Goal: Task Accomplishment & Management: Manage account settings

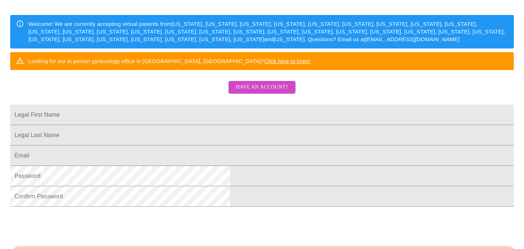
scroll to position [134, 0]
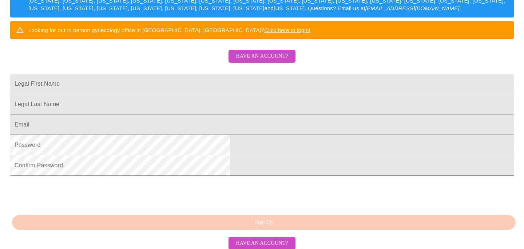
click at [296, 94] on input "Legal First Name" at bounding box center [262, 84] width 504 height 20
type input "Victoria"
type input "Adams"
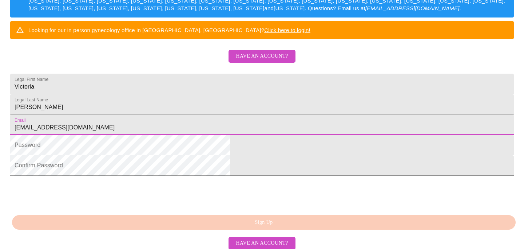
type input "vmerauti@gmail.com"
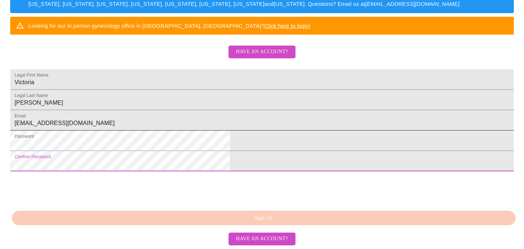
scroll to position [193, 0]
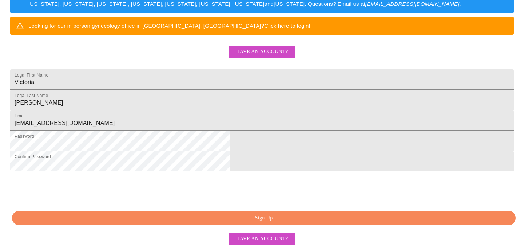
click at [270, 219] on span "Sign Up" at bounding box center [263, 217] width 487 height 9
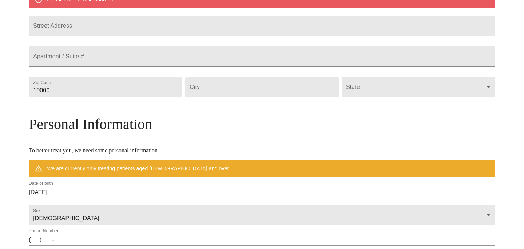
scroll to position [164, 0]
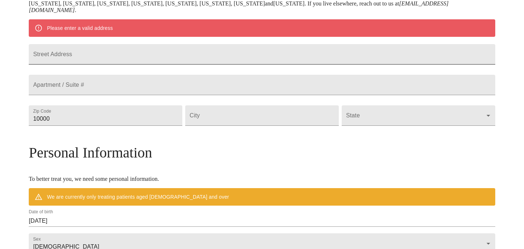
click at [225, 64] on input "Street Address" at bounding box center [262, 54] width 466 height 20
click at [209, 57] on input "91-996 Piliokahe Pl`" at bounding box center [262, 54] width 466 height 20
click at [200, 61] on input "91-996 Piliokahe Pl`" at bounding box center [262, 54] width 466 height 20
type input "91-996 Piliokahe Pl"
click at [124, 95] on input "Street Address" at bounding box center [262, 85] width 466 height 20
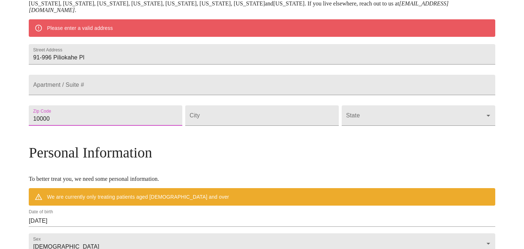
drag, startPoint x: 114, startPoint y: 136, endPoint x: 58, endPoint y: 139, distance: 56.1
click at [58, 140] on div "MyMenopauseRx Welcome to MyMenopauseRx Since it's your first time here, you'll …" at bounding box center [262, 125] width 466 height 574
type input "96706"
click at [172, 160] on div "Mailing Address We currently are only supporting patients from Alabama, Arizona…" at bounding box center [262, 184] width 466 height 457
click at [256, 126] on input "Street Address" at bounding box center [262, 115] width 154 height 20
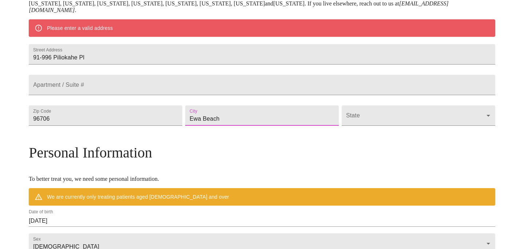
type input "Ewa Beach"
click at [361, 128] on body "MyMenopauseRx Welcome to MyMenopauseRx Since it's your first time here, you'll …" at bounding box center [262, 125] width 518 height 574
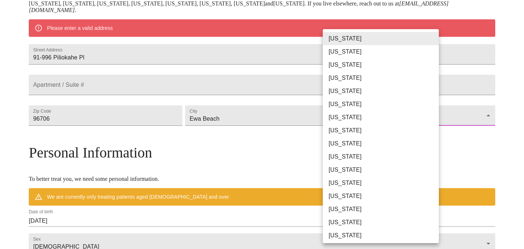
click at [356, 175] on li "Hawaii" at bounding box center [381, 169] width 116 height 13
type input "Hawaii"
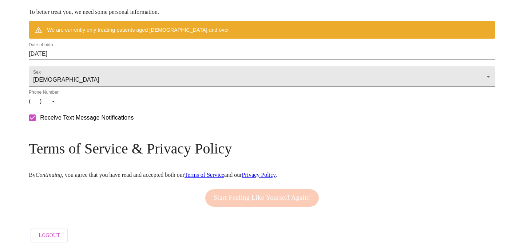
scroll to position [332, 0]
click at [100, 51] on input "09/05/2025" at bounding box center [262, 54] width 466 height 12
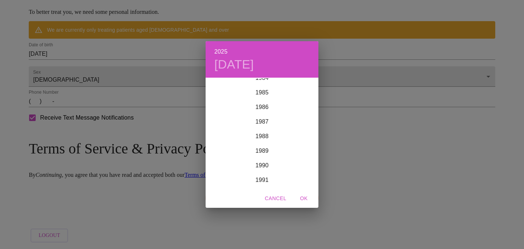
scroll to position [1227, 0]
click at [264, 112] on div "1985" at bounding box center [262, 110] width 113 height 15
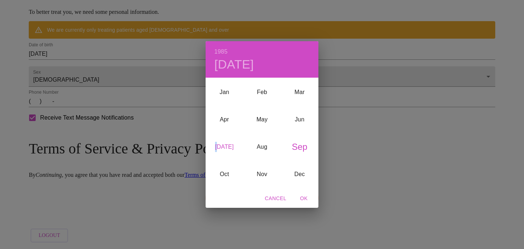
click at [222, 143] on div "Jul" at bounding box center [224, 146] width 37 height 27
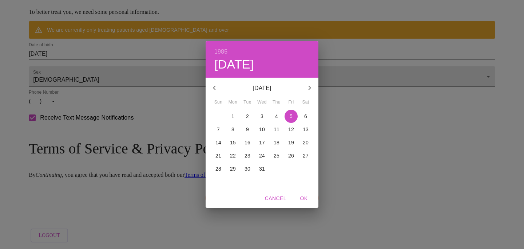
click at [274, 153] on p "25" at bounding box center [277, 155] width 6 height 7
click at [302, 196] on span "OK" at bounding box center [303, 198] width 17 height 9
type input "07/25/1985"
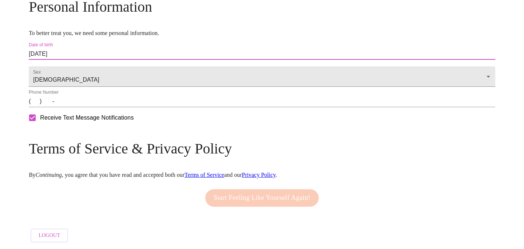
scroll to position [311, 0]
click at [88, 103] on input "(   )    -" at bounding box center [262, 101] width 466 height 12
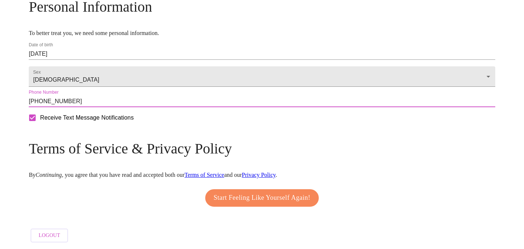
type input "(917) 683-0412"
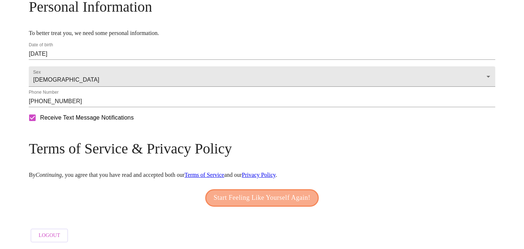
click at [241, 196] on span "Start Feeling Like Yourself Again!" at bounding box center [262, 198] width 97 height 12
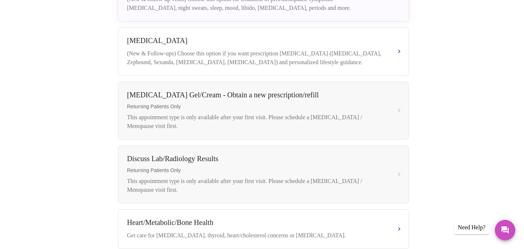
scroll to position [154, 0]
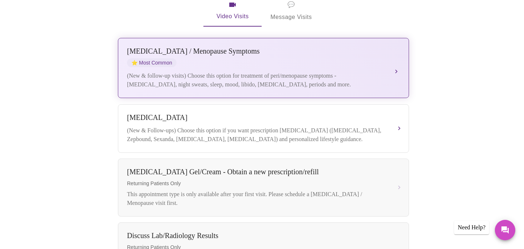
click at [312, 71] on div "(New & follow-up visits) Choose this option for treatment of peri/menopause sym…" at bounding box center [256, 79] width 258 height 17
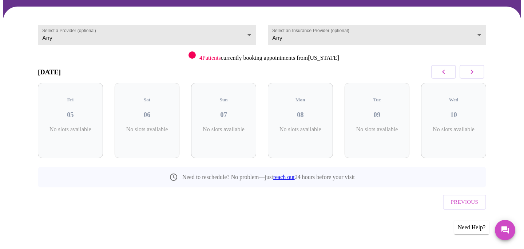
scroll to position [37, 0]
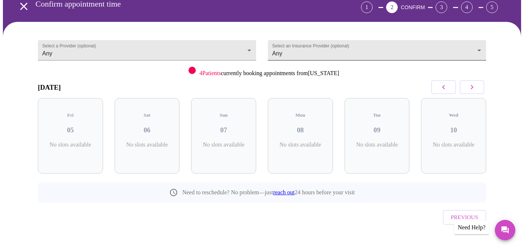
click at [282, 55] on body "MyMenopauseRx Appointments Messaging Labs Uploads Medications Community Refer a…" at bounding box center [262, 112] width 518 height 295
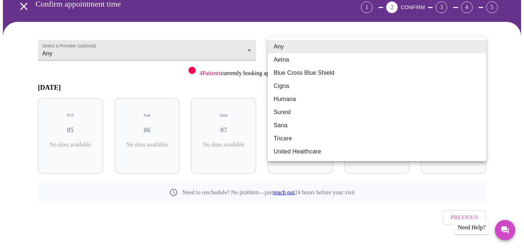
click at [284, 139] on li "Tricare" at bounding box center [377, 138] width 218 height 13
type input "Tricare"
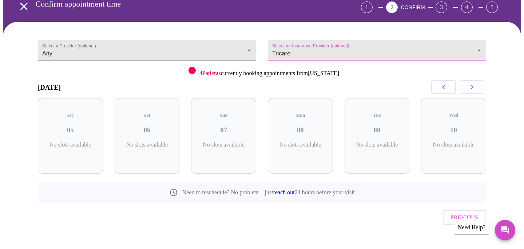
click at [471, 89] on icon "button" at bounding box center [472, 87] width 9 height 9
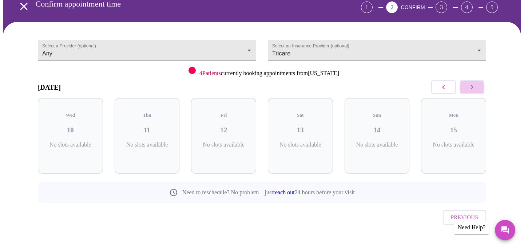
click at [471, 89] on icon "button" at bounding box center [472, 87] width 9 height 9
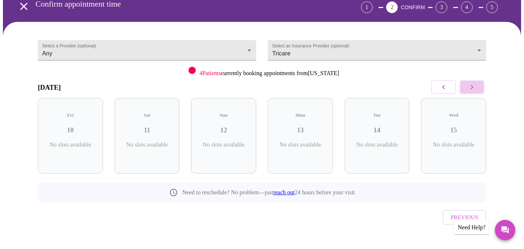
click at [471, 89] on icon "button" at bounding box center [472, 87] width 9 height 9
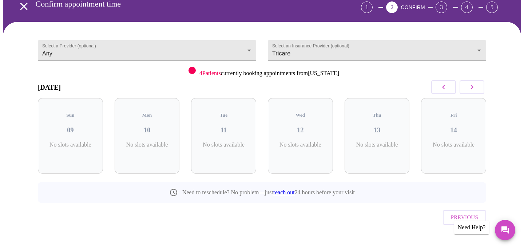
click at [471, 89] on icon "button" at bounding box center [472, 87] width 9 height 9
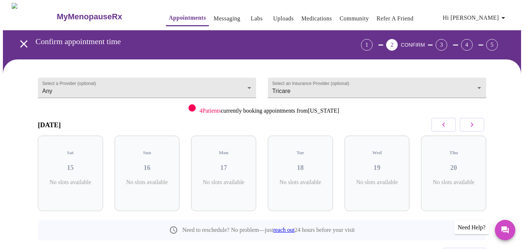
click at [373, 44] on div "1" at bounding box center [367, 45] width 12 height 12
click at [17, 37] on icon "open drawer" at bounding box center [23, 43] width 13 height 13
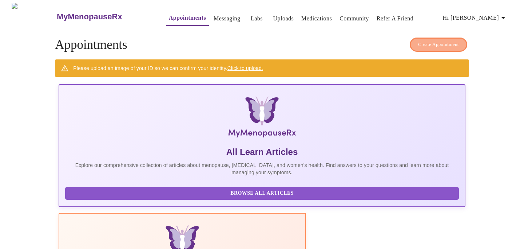
click at [448, 37] on button "Create Appointment" at bounding box center [438, 44] width 57 height 14
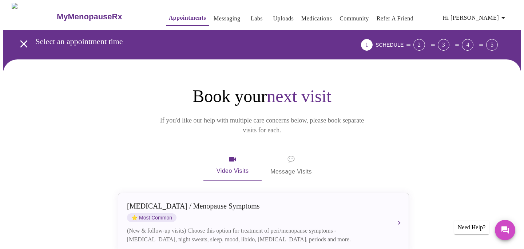
click at [281, 157] on span "💬 Message Visits" at bounding box center [290, 165] width 41 height 23
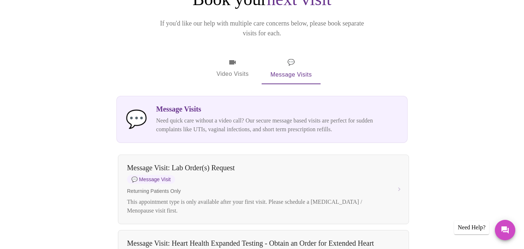
scroll to position [55, 0]
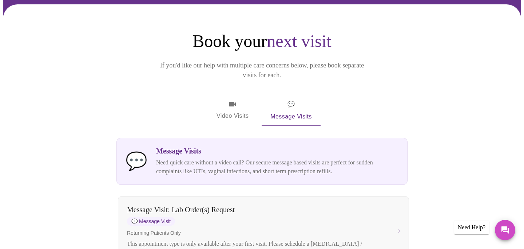
click at [241, 100] on span "Video Visits" at bounding box center [232, 110] width 41 height 21
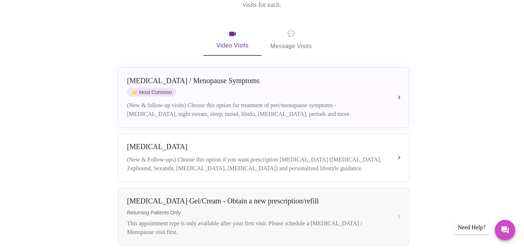
scroll to position [139, 0]
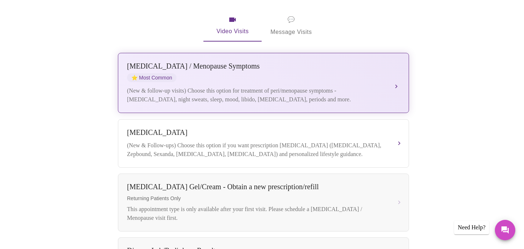
click at [245, 91] on div "(New & follow-up visits) Choose this option for treatment of peri/menopause sym…" at bounding box center [256, 94] width 258 height 17
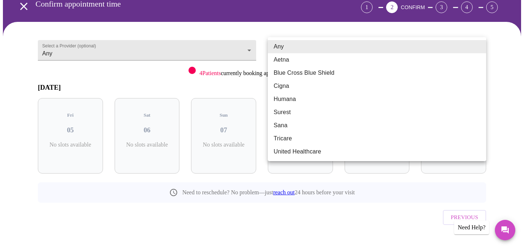
click at [286, 54] on body "MyMenopauseRx Appointments Messaging Labs Uploads Medications Community Refer a…" at bounding box center [262, 112] width 518 height 295
click at [287, 134] on li "Tricare" at bounding box center [377, 138] width 218 height 13
type input "Tricare"
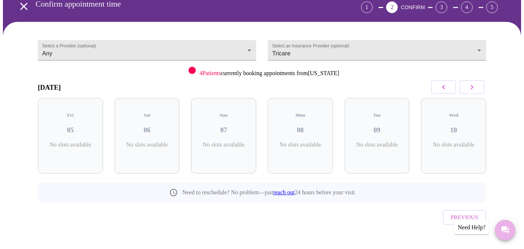
click at [500, 228] on button "Messages" at bounding box center [505, 229] width 20 height 20
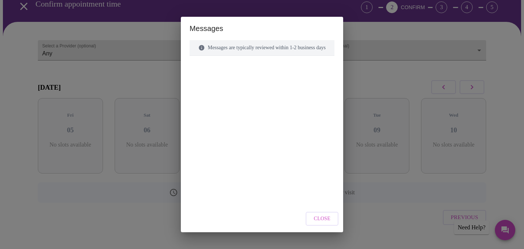
click at [256, 46] on div "Messages are typically reviewed within 1-2 business days" at bounding box center [262, 48] width 145 height 16
click at [329, 219] on span "Close" at bounding box center [322, 218] width 17 height 9
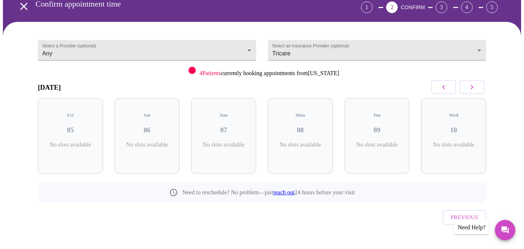
click at [472, 86] on icon "button" at bounding box center [472, 87] width 3 height 4
click at [472, 86] on icon "button" at bounding box center [472, 87] width 9 height 9
click at [472, 87] on icon "button" at bounding box center [472, 87] width 9 height 9
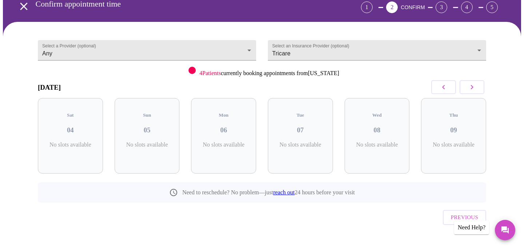
click at [472, 87] on icon "button" at bounding box center [472, 87] width 9 height 9
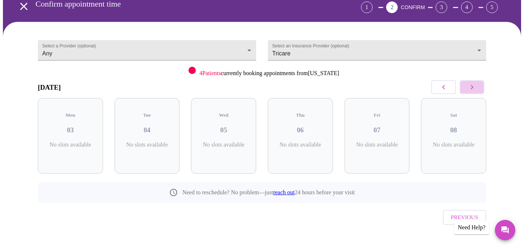
click at [472, 87] on icon "button" at bounding box center [472, 87] width 9 height 9
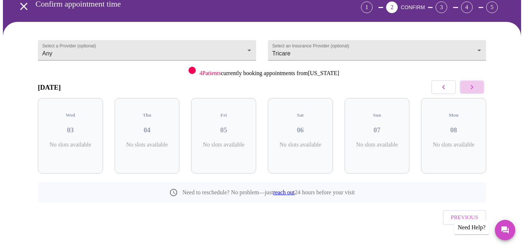
click at [472, 87] on icon "button" at bounding box center [472, 87] width 9 height 9
click at [501, 231] on icon "Messages" at bounding box center [504, 229] width 7 height 7
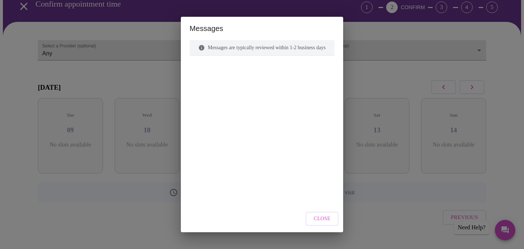
click at [338, 219] on button "Close" at bounding box center [322, 218] width 33 height 14
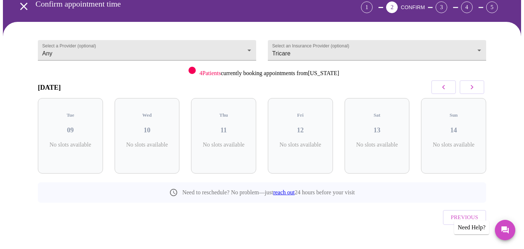
drag, startPoint x: 488, startPoint y: 234, endPoint x: 484, endPoint y: 234, distance: 3.7
click at [488, 234] on div "Select a Provider (optional) Any Any Select an Insurance Provider (optional) Tr…" at bounding box center [262, 141] width 518 height 239
click at [481, 233] on div "Need Help?" at bounding box center [471, 227] width 35 height 14
click at [466, 224] on div "Need Help?" at bounding box center [471, 227] width 35 height 14
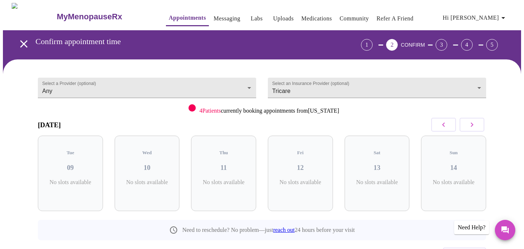
click at [352, 219] on div "Need to reschedule? No problem—just reach out 24 hours before your visit" at bounding box center [262, 229] width 448 height 20
click at [298, 170] on div "Fri 12 No slots available" at bounding box center [300, 172] width 65 height 75
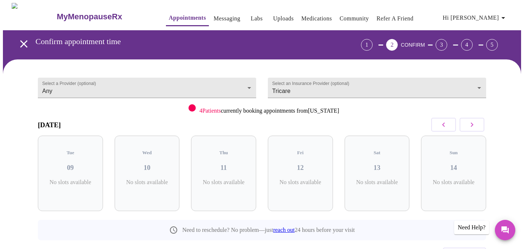
click at [204, 108] on span "4 Patients" at bounding box center [209, 110] width 21 height 6
click at [485, 13] on span "Hi [PERSON_NAME]" at bounding box center [475, 18] width 65 height 10
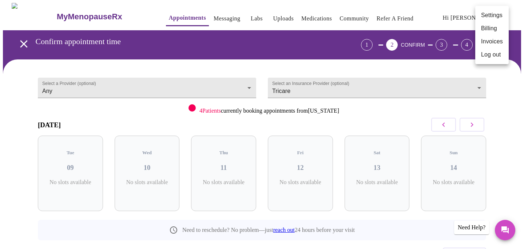
click at [485, 13] on li "Settings" at bounding box center [491, 15] width 33 height 13
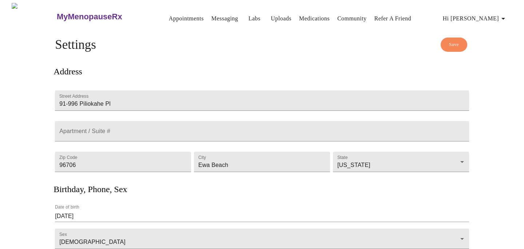
click at [180, 17] on link "Appointments" at bounding box center [186, 18] width 35 height 10
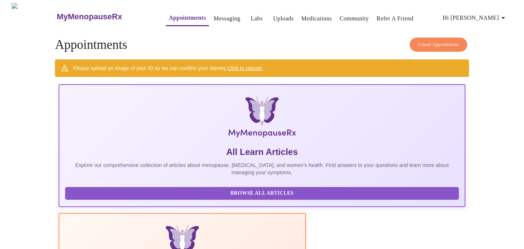
scroll to position [5, 0]
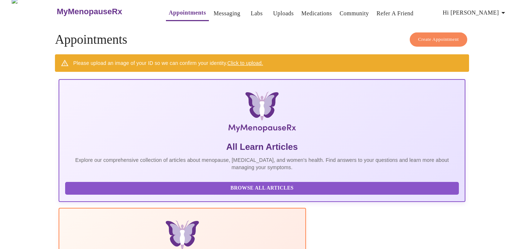
click at [251, 60] on link "Click to upload." at bounding box center [245, 63] width 36 height 6
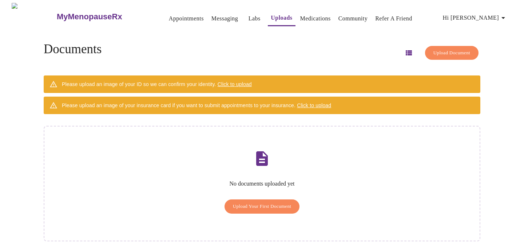
click at [247, 202] on span "Upload Your First Document" at bounding box center [262, 206] width 59 height 8
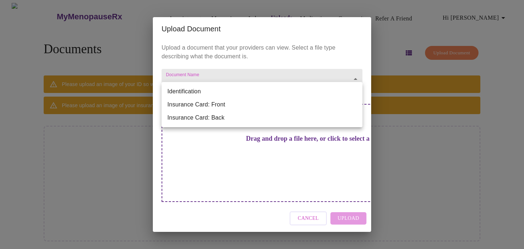
click at [219, 93] on body "MyMenopauseRx Appointments Messaging Labs Uploads Medications Community Refer a…" at bounding box center [262, 128] width 518 height 250
click at [212, 110] on li "Insurance Card: Front" at bounding box center [262, 104] width 201 height 13
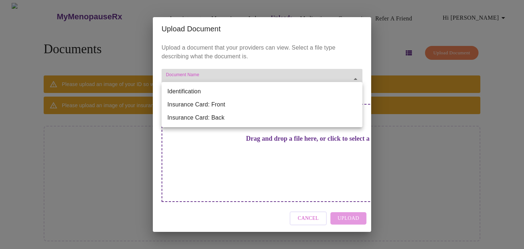
type input "Insurance Card: Front"
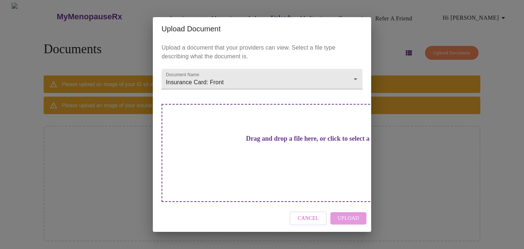
click at [249, 142] on h3 "Drag and drop a file here, or click to select a file" at bounding box center [313, 139] width 201 height 8
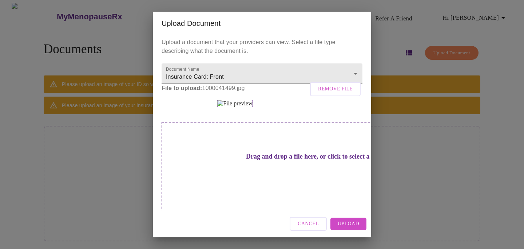
click at [342, 224] on span "Upload" at bounding box center [348, 223] width 21 height 9
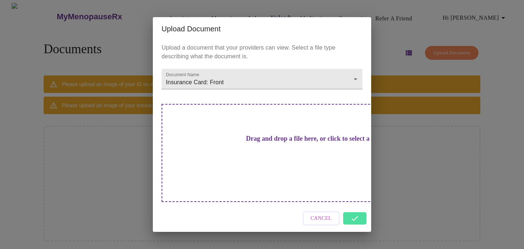
click at [357, 205] on div "Cancel" at bounding box center [262, 218] width 218 height 27
click at [352, 205] on div "Cancel" at bounding box center [262, 218] width 218 height 27
click at [344, 205] on div "Cancel" at bounding box center [262, 218] width 218 height 27
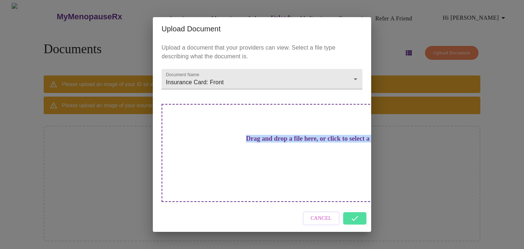
click at [344, 205] on div "Cancel" at bounding box center [262, 218] width 218 height 27
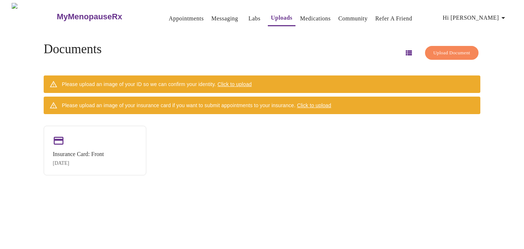
click at [247, 82] on span "Click to upload" at bounding box center [235, 84] width 34 height 6
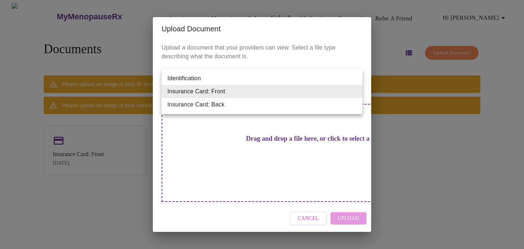
click at [231, 95] on body "MyMenopauseRx Appointments Messaging Labs Uploads Medications Community Refer a…" at bounding box center [262, 127] width 518 height 249
click at [220, 82] on li "Identification" at bounding box center [262, 78] width 201 height 13
type input "Identification"
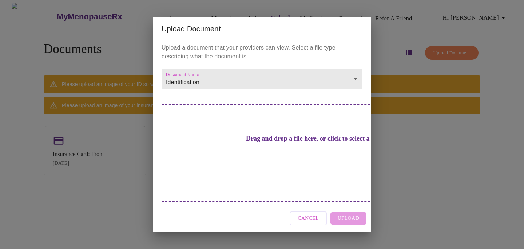
click at [280, 162] on div "Drag and drop a file here, or click to select a file" at bounding box center [313, 153] width 303 height 98
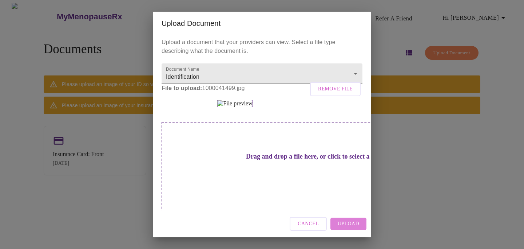
click at [341, 224] on span "Upload" at bounding box center [348, 223] width 21 height 9
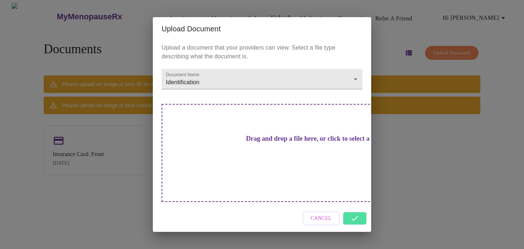
click at [352, 205] on div "Cancel" at bounding box center [262, 218] width 218 height 27
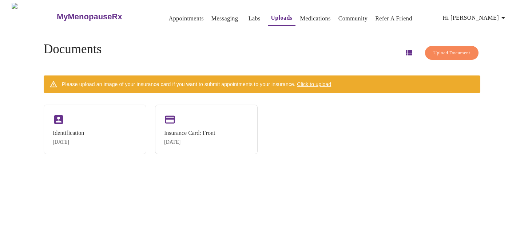
click at [325, 82] on span "Click to upload" at bounding box center [314, 84] width 34 height 6
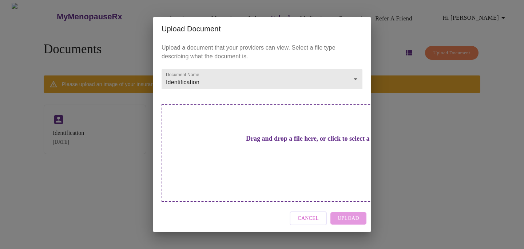
click at [279, 142] on h3 "Drag and drop a file here, or click to select a file" at bounding box center [313, 139] width 201 height 8
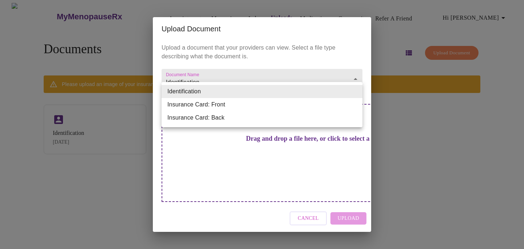
click at [222, 90] on body "MyMenopauseRx Appointments Messaging Labs Uploads Medications Community Refer a…" at bounding box center [262, 127] width 518 height 249
click at [220, 119] on li "Insurance Card: Back" at bounding box center [262, 117] width 201 height 13
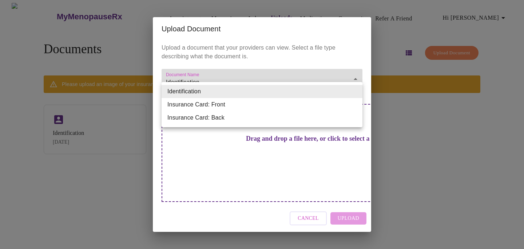
type input "Insurance Card: Back"
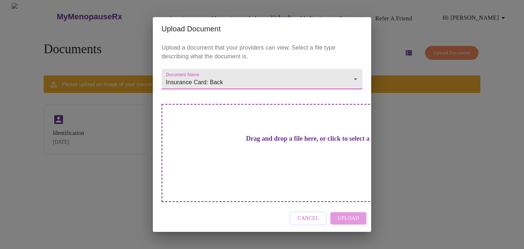
click at [250, 142] on h3 "Drag and drop a file here, or click to select a file" at bounding box center [313, 139] width 201 height 8
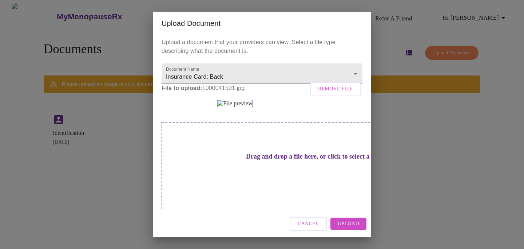
click at [345, 227] on span "Upload" at bounding box center [348, 223] width 21 height 9
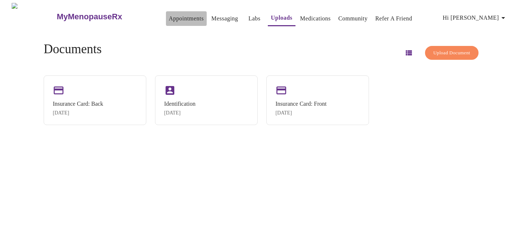
click at [169, 17] on link "Appointments" at bounding box center [186, 18] width 35 height 10
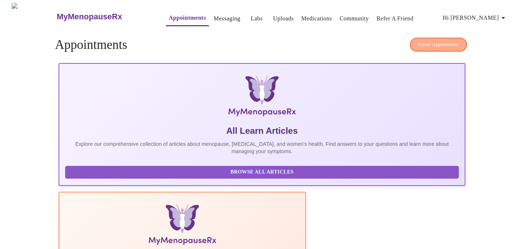
click at [441, 44] on span "Create Appointment" at bounding box center [438, 44] width 41 height 8
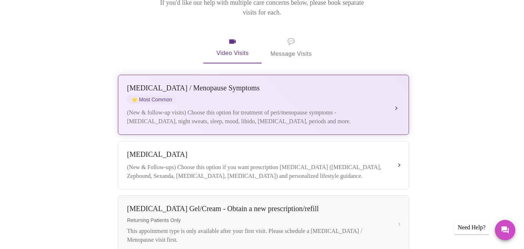
click at [292, 119] on button "Perimenopause / Menopause Symptoms ⭐ Most Common (New & follow-up visits) Choos…" at bounding box center [263, 105] width 291 height 60
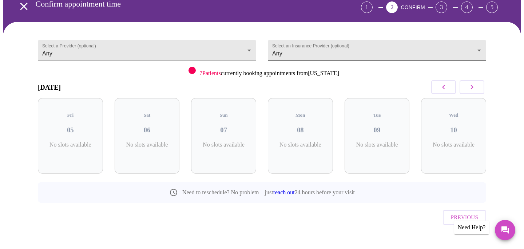
click at [390, 47] on body "MyMenopauseRx Appointments Messaging Labs Uploads Medications Community Refer a…" at bounding box center [262, 112] width 518 height 295
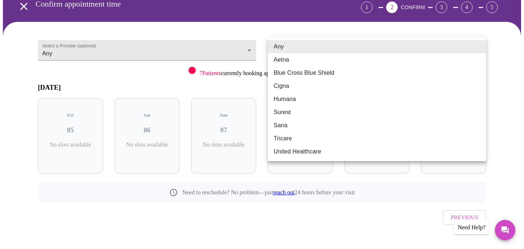
click at [336, 136] on li "Tricare" at bounding box center [377, 138] width 218 height 13
type input "Tricare"
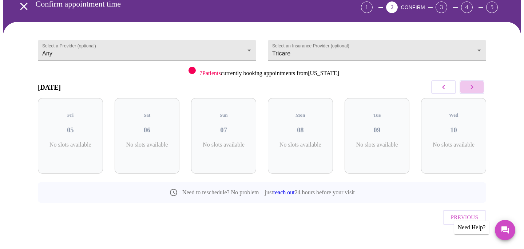
click at [470, 87] on icon "button" at bounding box center [472, 87] width 9 height 9
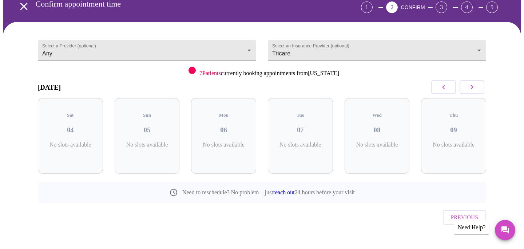
click at [470, 87] on icon "button" at bounding box center [472, 87] width 9 height 9
click at [440, 87] on icon "button" at bounding box center [443, 87] width 9 height 9
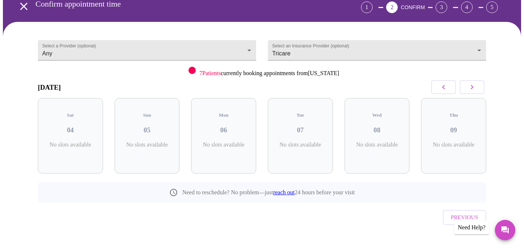
click at [440, 87] on icon "button" at bounding box center [443, 87] width 9 height 9
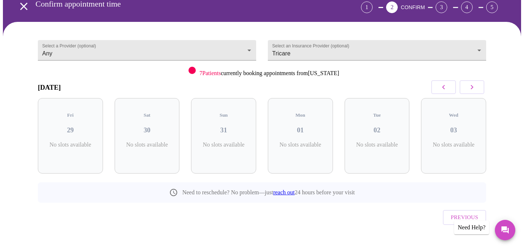
scroll to position [0, 0]
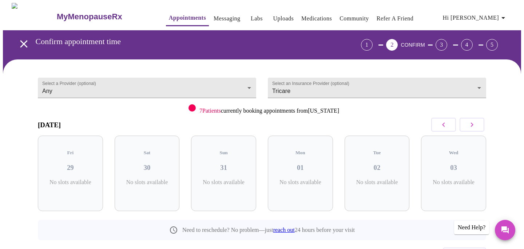
click at [23, 43] on icon "open drawer" at bounding box center [23, 43] width 7 height 7
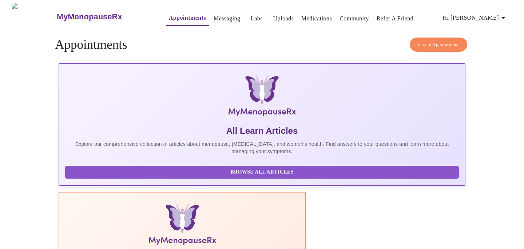
click at [70, 12] on h3 "MyMenopauseRx" at bounding box center [89, 16] width 65 height 9
click at [484, 16] on span "Hi [PERSON_NAME]" at bounding box center [475, 18] width 65 height 10
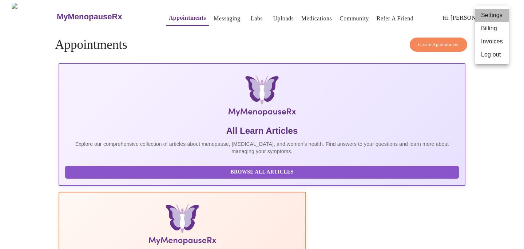
click at [484, 16] on li "Settings" at bounding box center [491, 15] width 33 height 13
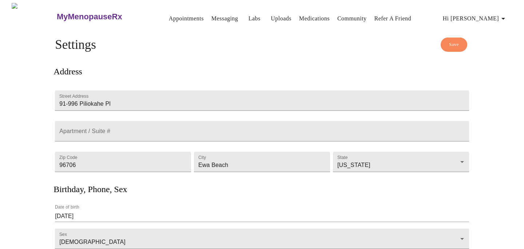
click at [171, 19] on link "Appointments" at bounding box center [186, 18] width 35 height 10
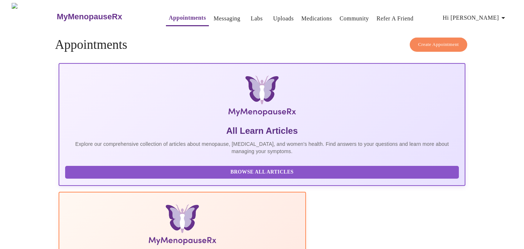
click at [348, 17] on link "Community" at bounding box center [354, 18] width 29 height 10
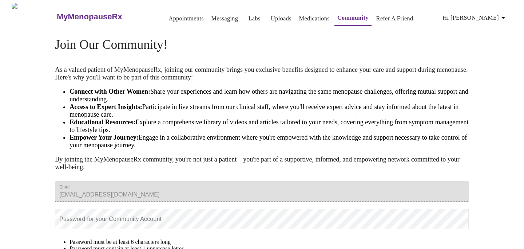
click at [300, 15] on link "Medications" at bounding box center [314, 18] width 31 height 10
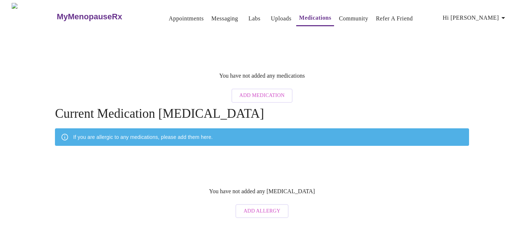
click at [249, 15] on link "Labs" at bounding box center [255, 18] width 12 height 10
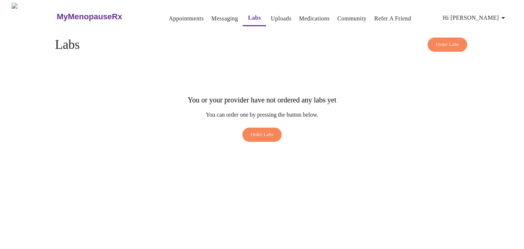
click at [211, 15] on link "Messaging" at bounding box center [224, 18] width 27 height 10
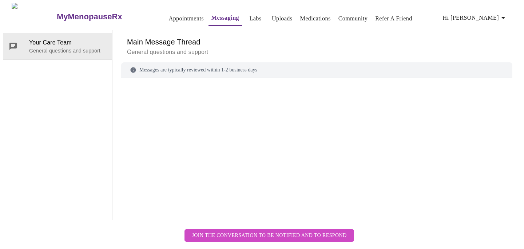
scroll to position [27, 0]
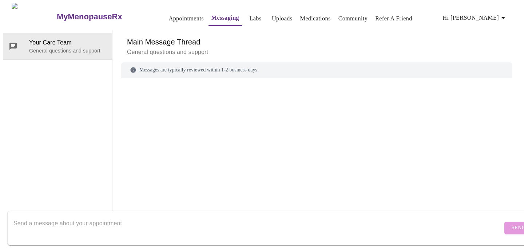
click at [94, 216] on textarea "Send a message about your appointment" at bounding box center [257, 227] width 489 height 23
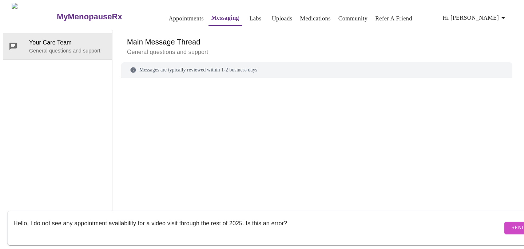
type textarea "Hello, I do not see any appointment availability for a video visit through the …"
click at [512, 223] on span "Send" at bounding box center [519, 227] width 14 height 9
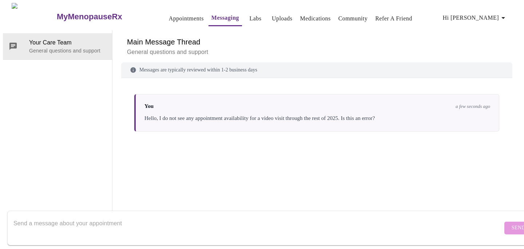
scroll to position [0, 0]
click at [495, 13] on span "Hi [PERSON_NAME]" at bounding box center [475, 18] width 65 height 10
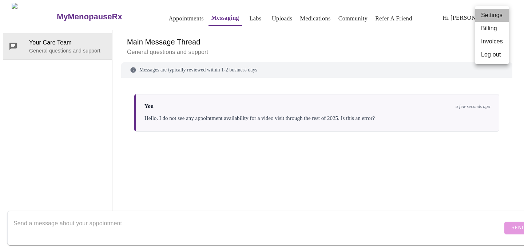
click at [487, 13] on li "Settings" at bounding box center [491, 15] width 33 height 13
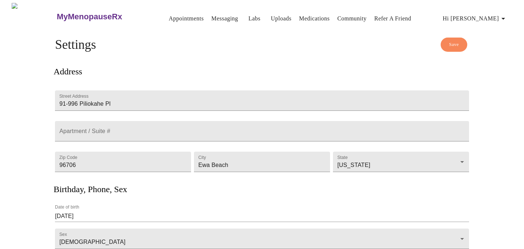
click at [58, 12] on h3 "MyMenopauseRx" at bounding box center [89, 16] width 65 height 9
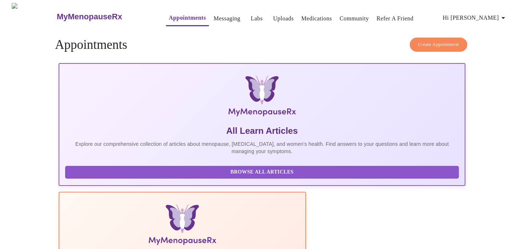
click at [496, 13] on span "Hi [PERSON_NAME]" at bounding box center [475, 18] width 65 height 10
click at [218, 14] on div at bounding box center [262, 124] width 524 height 249
click at [218, 14] on link "Messaging" at bounding box center [227, 18] width 27 height 10
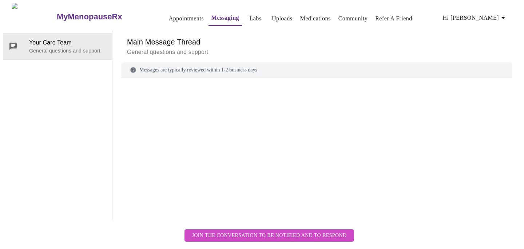
scroll to position [27, 0]
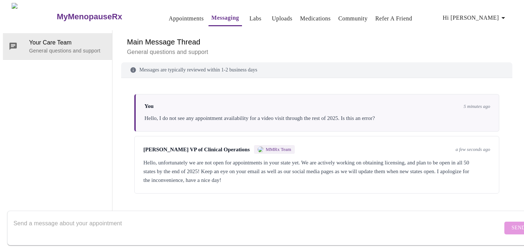
click at [235, 216] on textarea "Send a message about your appointment" at bounding box center [257, 227] width 489 height 23
type textarea "Please delete my account. Thank you!"
click at [512, 223] on span "Send" at bounding box center [519, 227] width 14 height 9
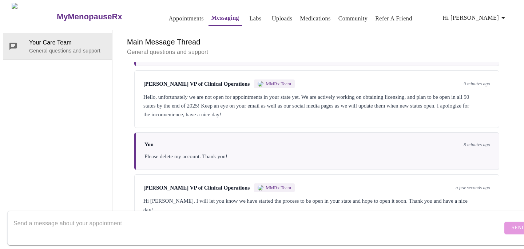
scroll to position [76, 0]
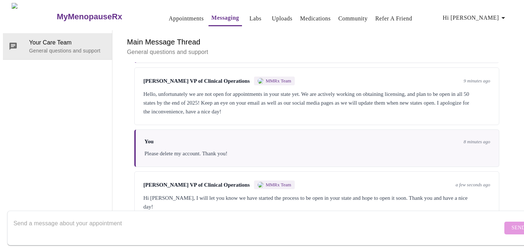
click at [258, 216] on textarea "Send a message about your appointment" at bounding box center [257, 227] width 489 height 23
drag, startPoint x: 28, startPoint y: 215, endPoint x: 64, endPoint y: 216, distance: 36.8
click at [65, 216] on textarea "Hello, I would like to delete my account." at bounding box center [257, 227] width 489 height 23
click at [128, 222] on textarea "Please delete my account." at bounding box center [257, 227] width 489 height 23
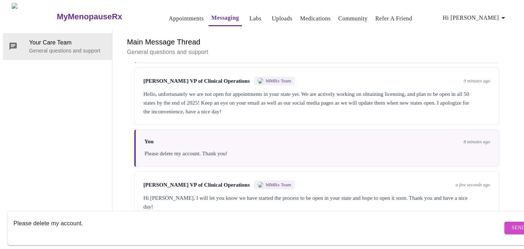
type textarea "Please delete my account."
click at [487, 212] on form "Please delete my account. Send" at bounding box center [272, 227] width 531 height 35
click at [512, 223] on span "Send" at bounding box center [519, 227] width 14 height 9
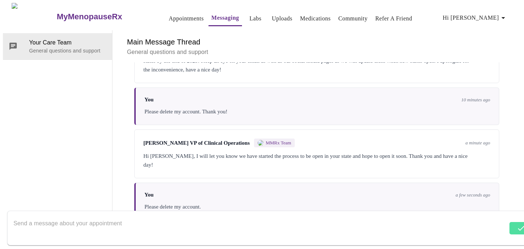
scroll to position [120, 0]
click at [260, 216] on textarea "Send a message about your appointment" at bounding box center [257, 227] width 489 height 23
click at [205, 151] on div "Hi [PERSON_NAME], I will let you know we have started the process to be open in…" at bounding box center [316, 159] width 347 height 17
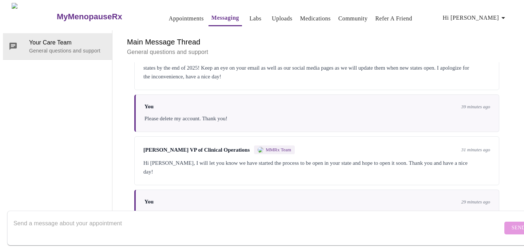
scroll to position [120, 0]
